Goal: Task Accomplishment & Management: Manage account settings

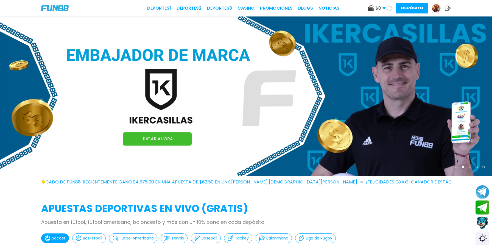
click at [437, 9] on img at bounding box center [437, 8] width 8 height 8
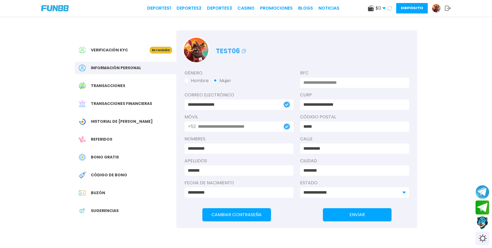
click at [121, 122] on span "Historial de [PERSON_NAME]" at bounding box center [122, 122] width 62 height 6
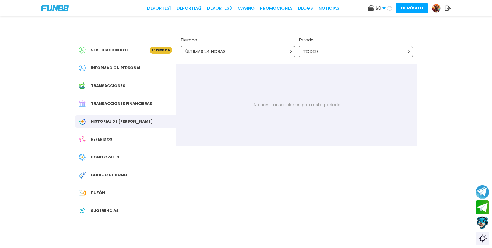
click at [246, 52] on div "ÚLTIMAS 24 HORAS" at bounding box center [238, 51] width 115 height 11
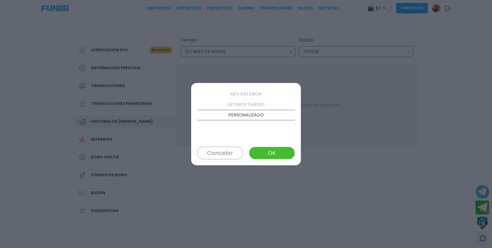
click at [252, 104] on p "ÚLTIMOS 3 MESES" at bounding box center [246, 104] width 98 height 10
click at [273, 151] on button "OK" at bounding box center [272, 153] width 46 height 13
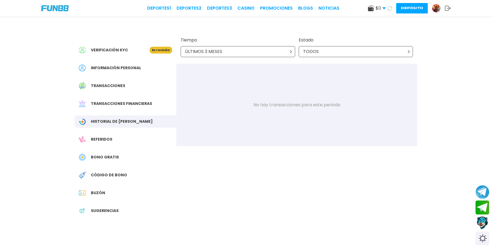
click at [142, 102] on span "Transacciones financieras" at bounding box center [121, 104] width 61 height 6
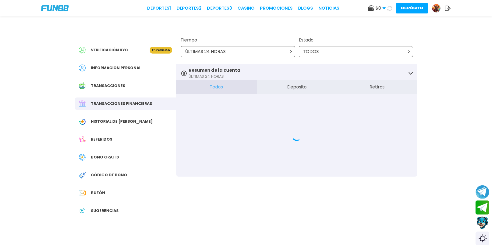
click at [113, 123] on span "Historial de [PERSON_NAME]" at bounding box center [122, 122] width 62 height 6
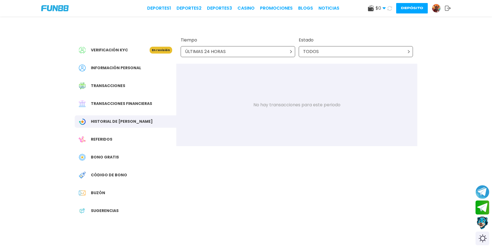
click at [265, 56] on div "ÚLTIMAS 24 HORAS" at bounding box center [238, 51] width 115 height 11
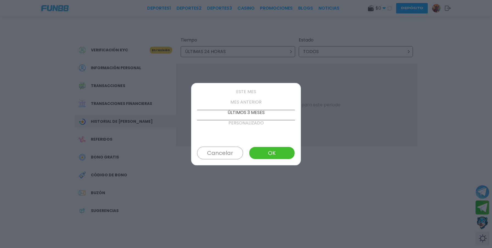
scroll to position [52, 0]
click at [273, 155] on button "OK" at bounding box center [272, 153] width 46 height 13
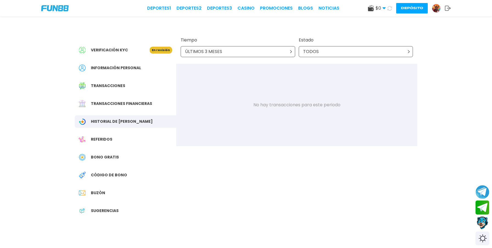
click at [448, 8] on use at bounding box center [448, 8] width 6 height 5
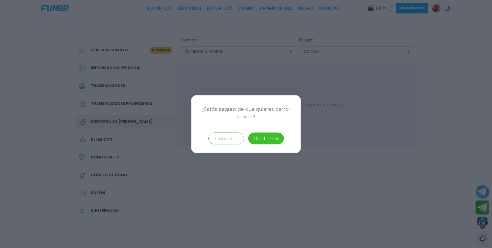
click at [267, 138] on button "Confirmar" at bounding box center [266, 138] width 36 height 12
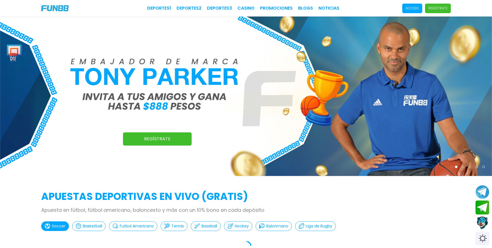
click at [411, 8] on p "Acceso" at bounding box center [412, 8] width 13 height 5
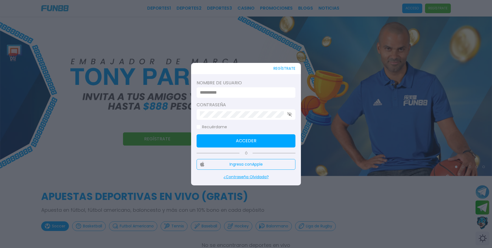
click at [239, 90] on input at bounding box center [244, 92] width 89 height 7
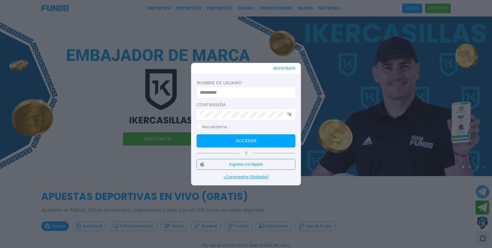
click at [237, 93] on input at bounding box center [244, 92] width 89 height 7
type input "******"
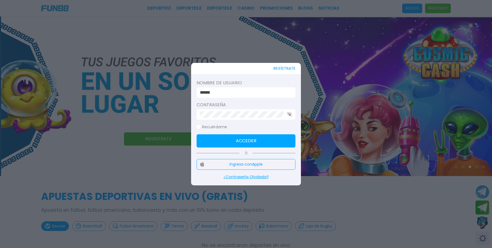
click at [250, 142] on button "Acceder" at bounding box center [246, 140] width 99 height 13
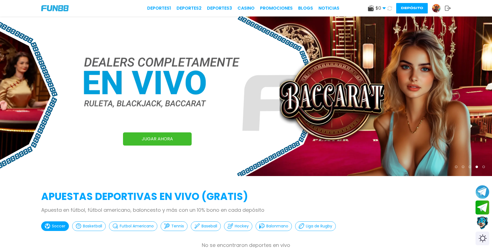
click at [385, 9] on div "$ 0 Dinero Real $ 0 Depósito Retiro Depósito" at bounding box center [409, 8] width 84 height 10
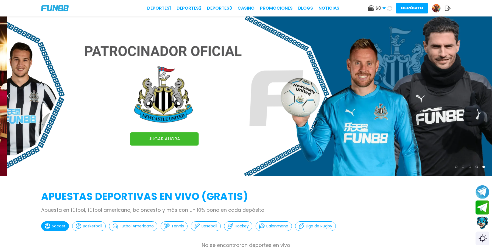
click at [384, 7] on icon at bounding box center [384, 8] width 3 height 3
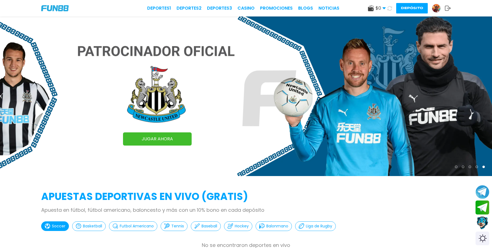
click at [451, 7] on icon at bounding box center [448, 7] width 6 height 5
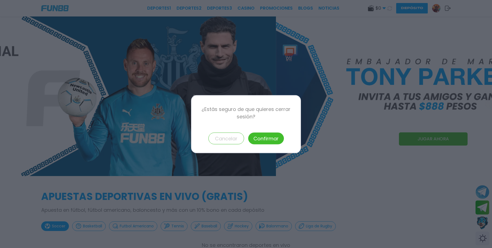
click at [268, 135] on button "Confirmar" at bounding box center [266, 138] width 36 height 12
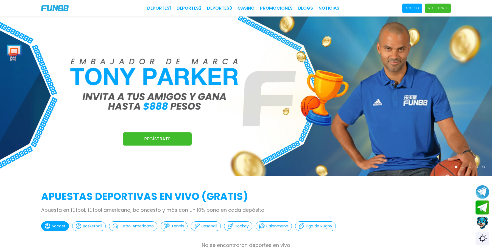
click at [413, 5] on span "Acceso" at bounding box center [413, 9] width 20 height 10
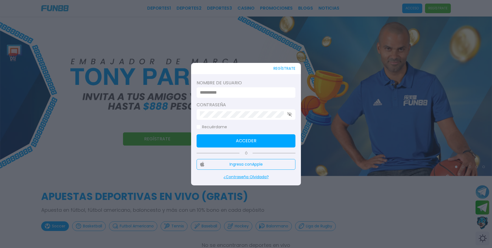
click at [225, 93] on input at bounding box center [244, 92] width 89 height 7
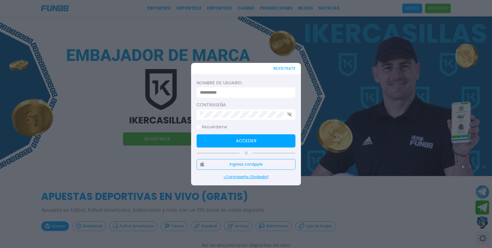
type input "*******"
click at [265, 138] on button "Acceder" at bounding box center [246, 140] width 99 height 13
